Goal: Task Accomplishment & Management: Manage account settings

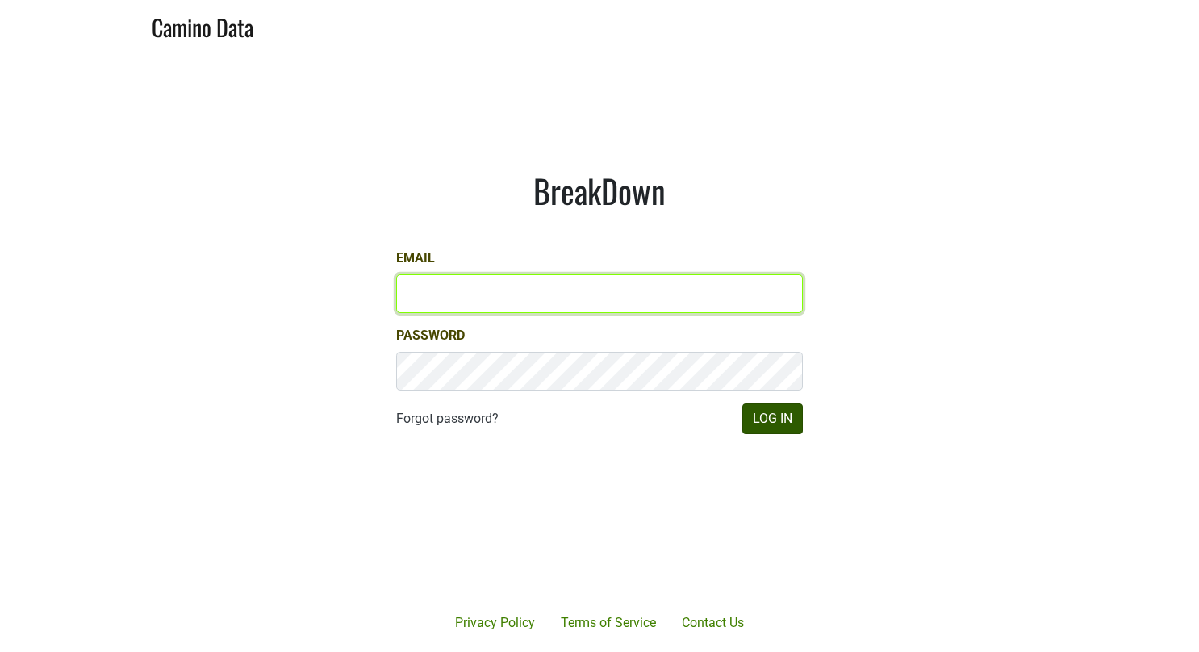
type input "gs@natterjack.com"
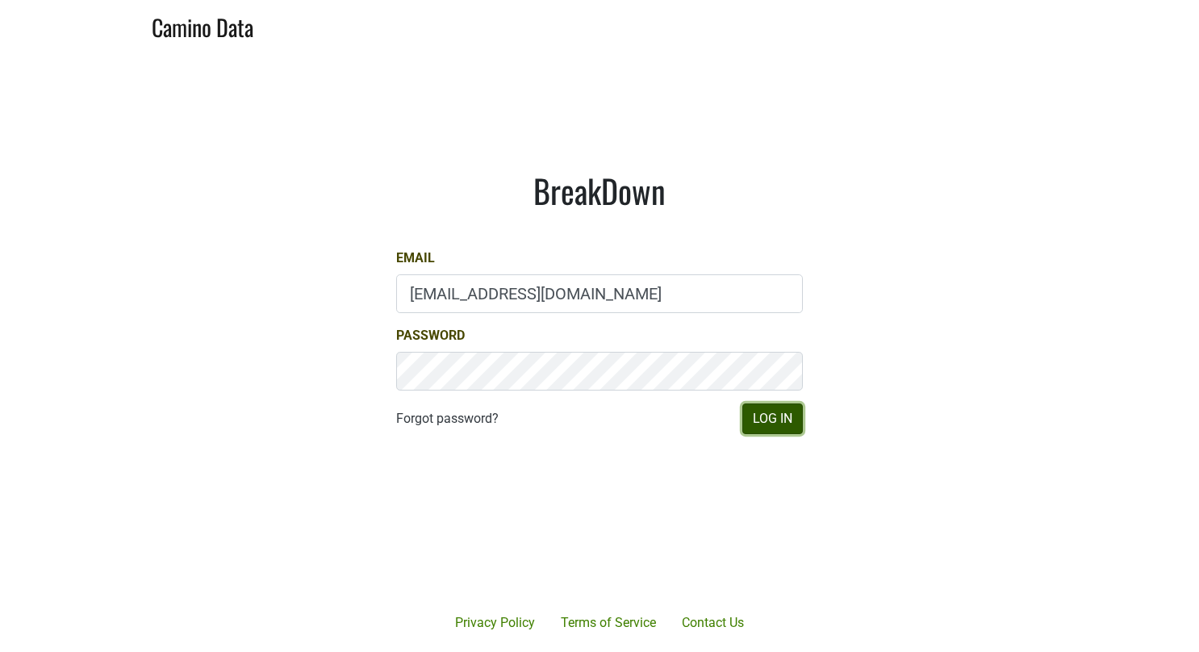
click at [773, 425] on button "Log In" at bounding box center [772, 418] width 61 height 31
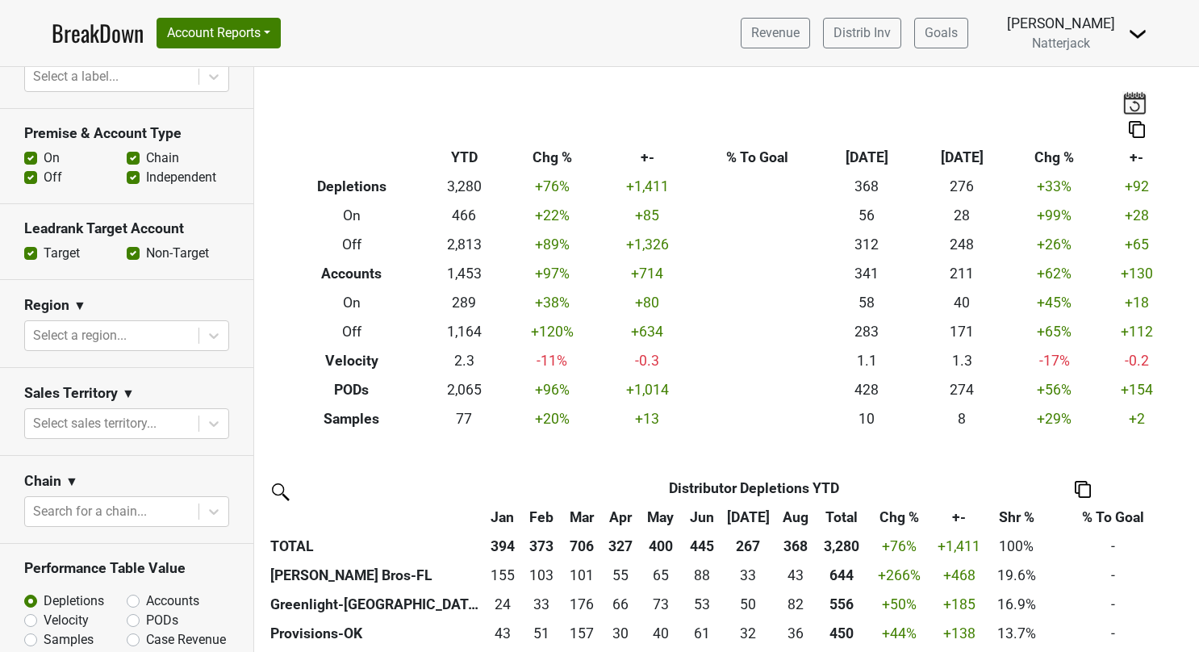
scroll to position [403, 0]
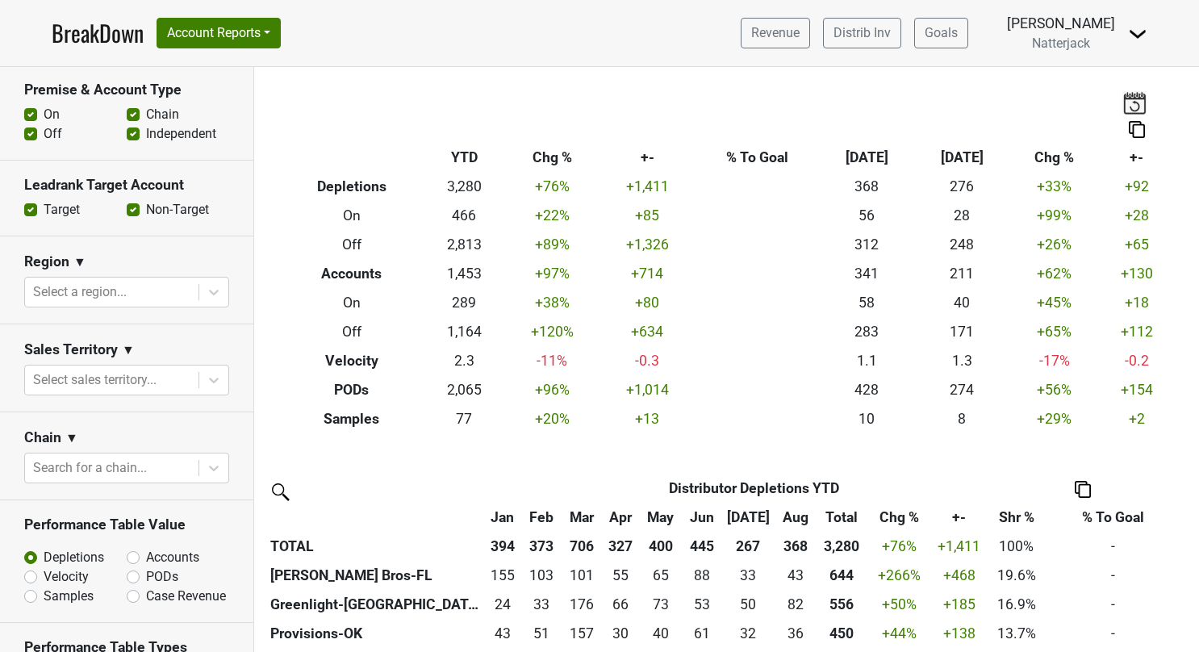
click at [146, 555] on label "Accounts" at bounding box center [172, 557] width 53 height 19
click at [132, 555] on input "Accounts" at bounding box center [176, 556] width 98 height 16
radio input "true"
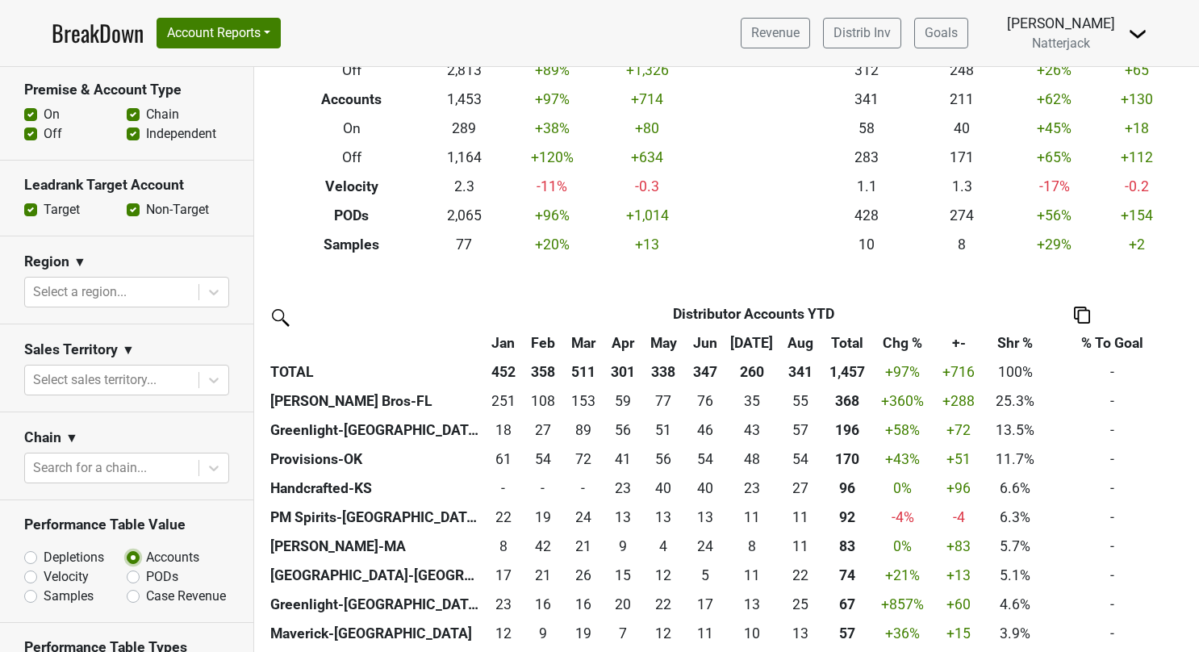
scroll to position [242, 0]
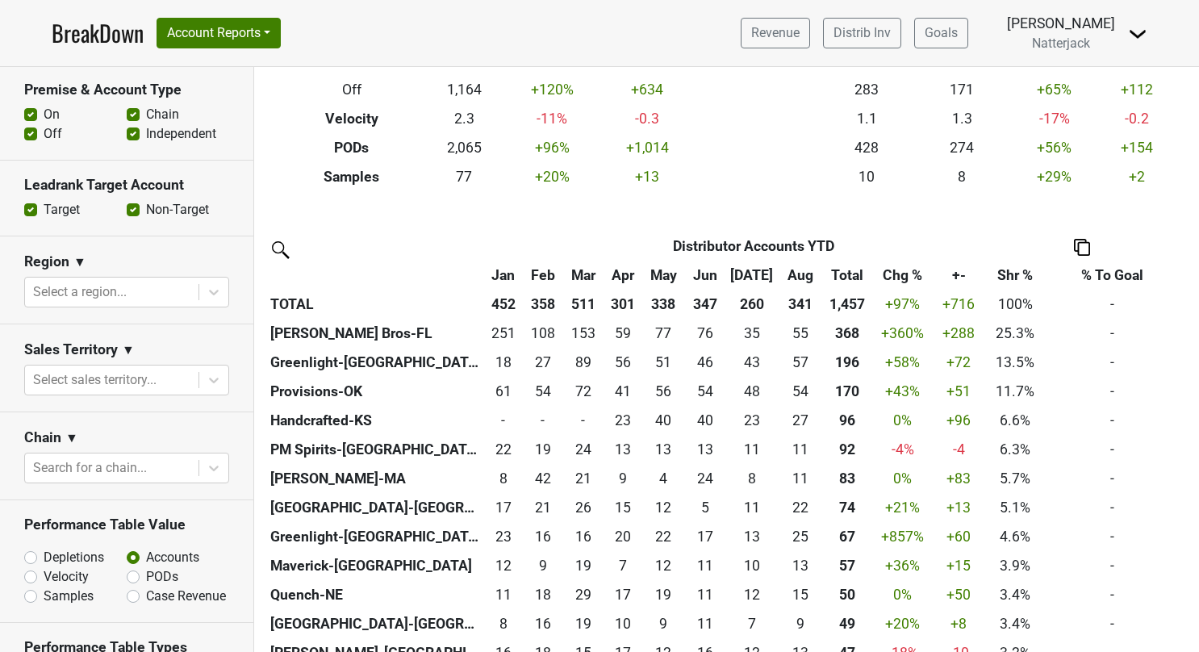
click at [146, 572] on label "PODs" at bounding box center [162, 576] width 32 height 19
click at [129, 572] on input "PODs" at bounding box center [176, 575] width 98 height 16
radio input "true"
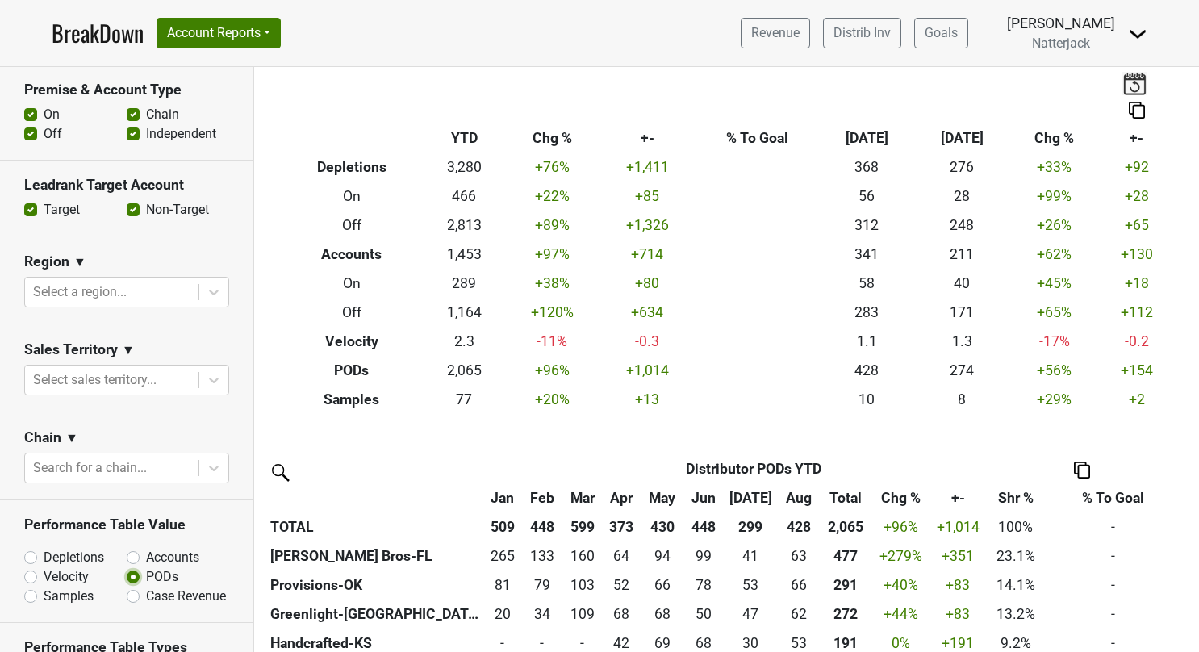
scroll to position [0, 0]
